Goal: Navigation & Orientation: Find specific page/section

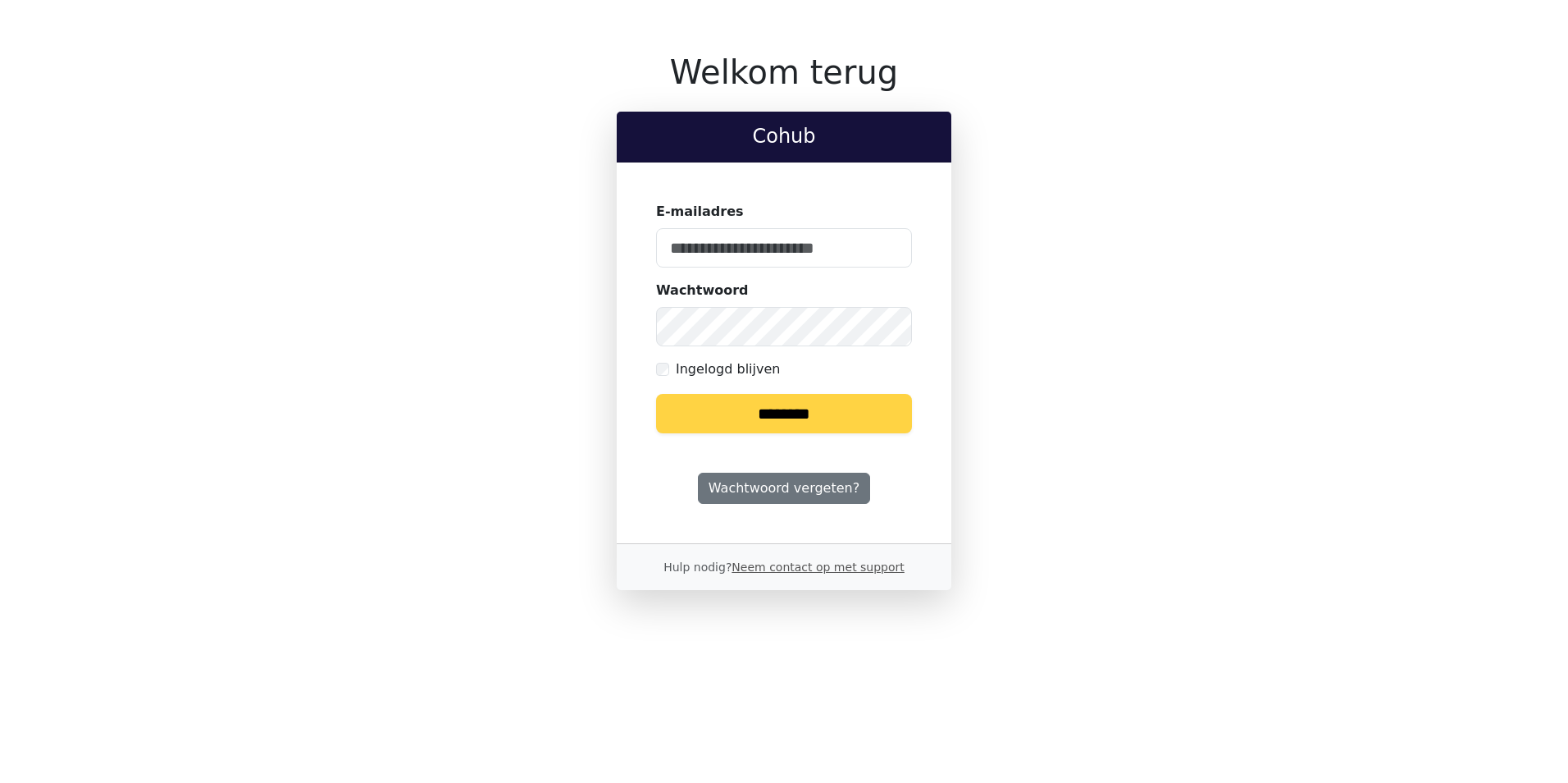
type input "**********"
click at [818, 409] on input "********" at bounding box center [784, 413] width 256 height 40
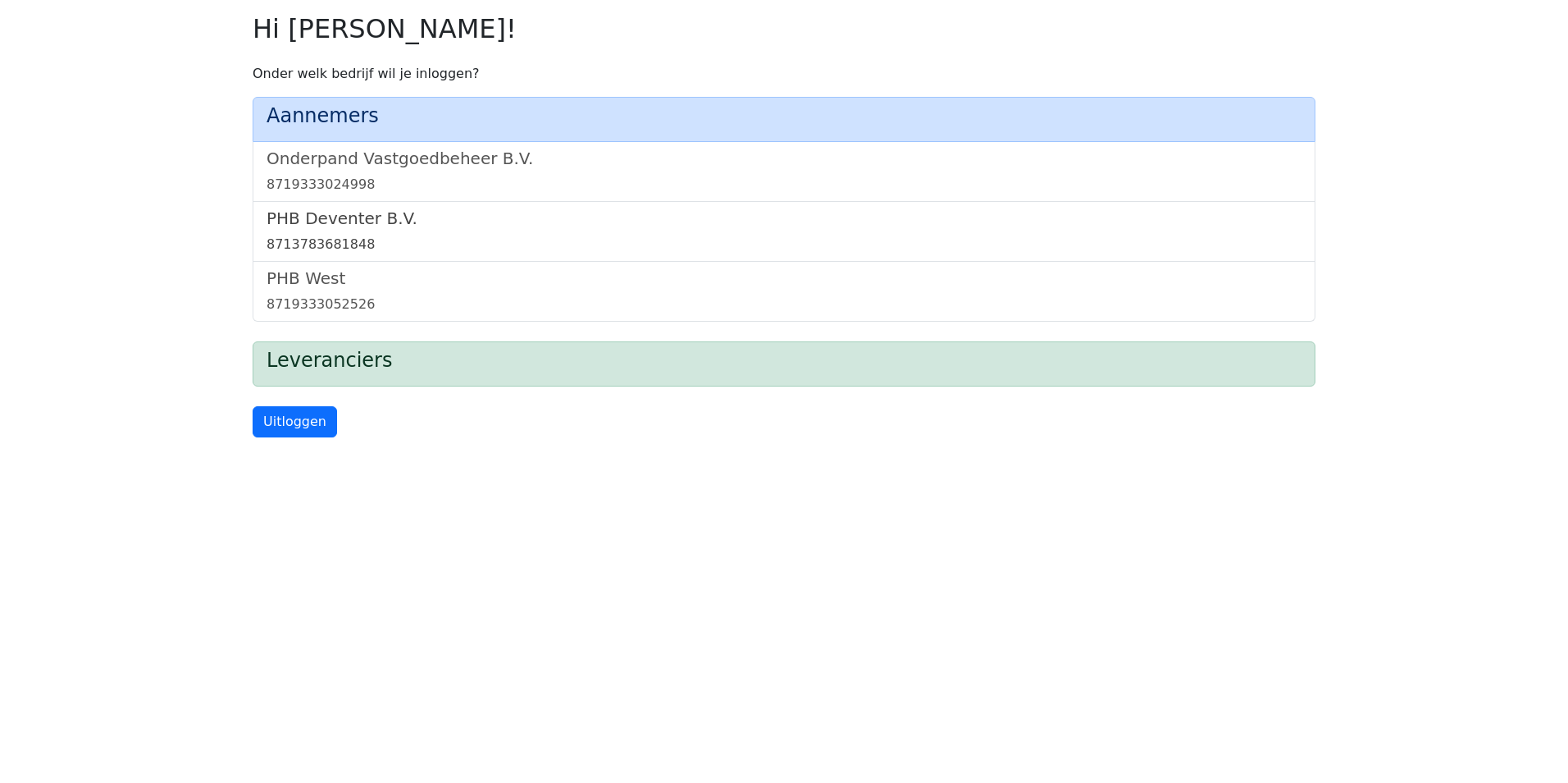
click at [413, 242] on div "8713783681848" at bounding box center [784, 244] width 1035 height 19
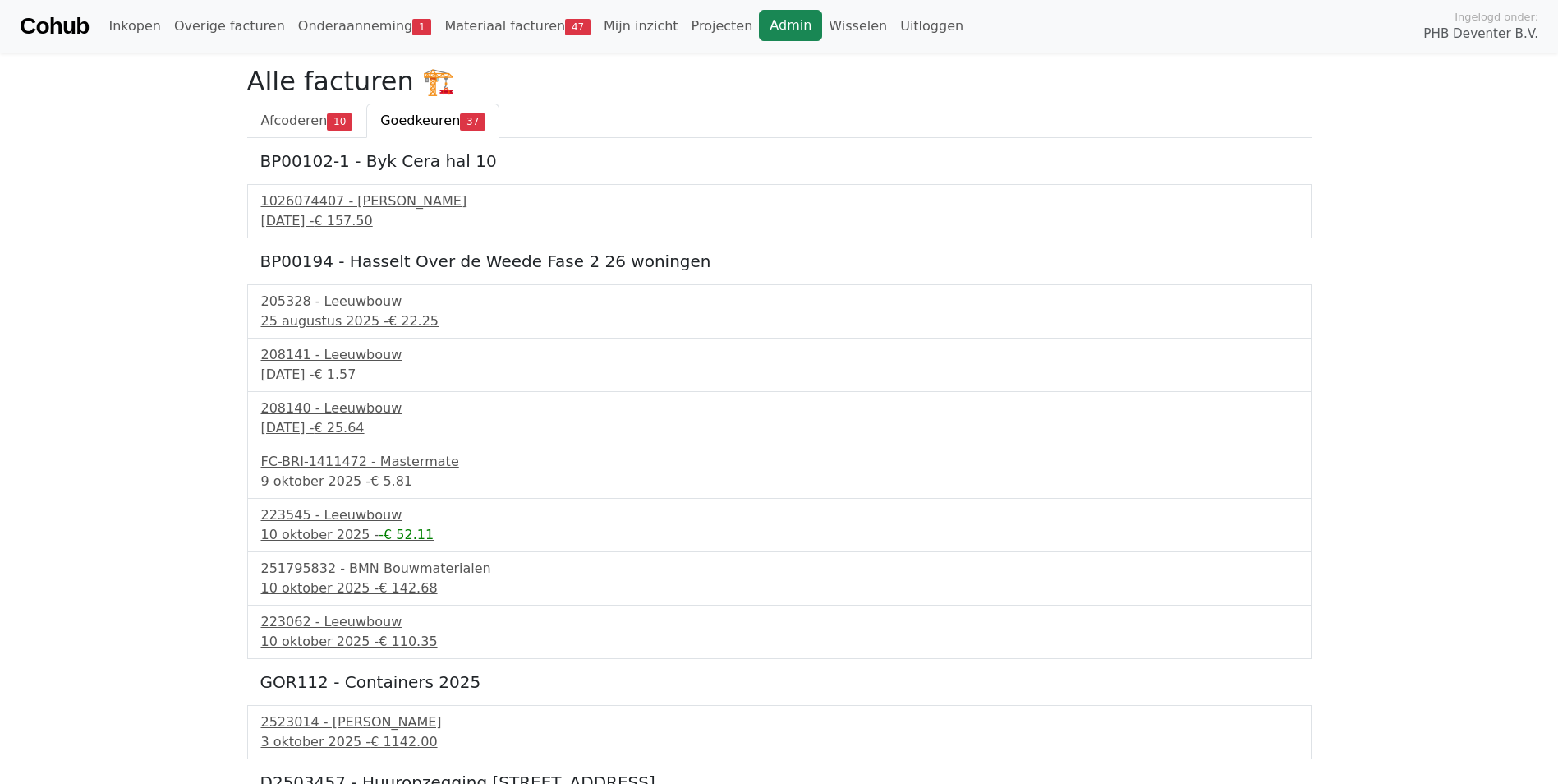
click at [759, 26] on link "Admin" at bounding box center [790, 25] width 63 height 31
